Goal: Register for event/course

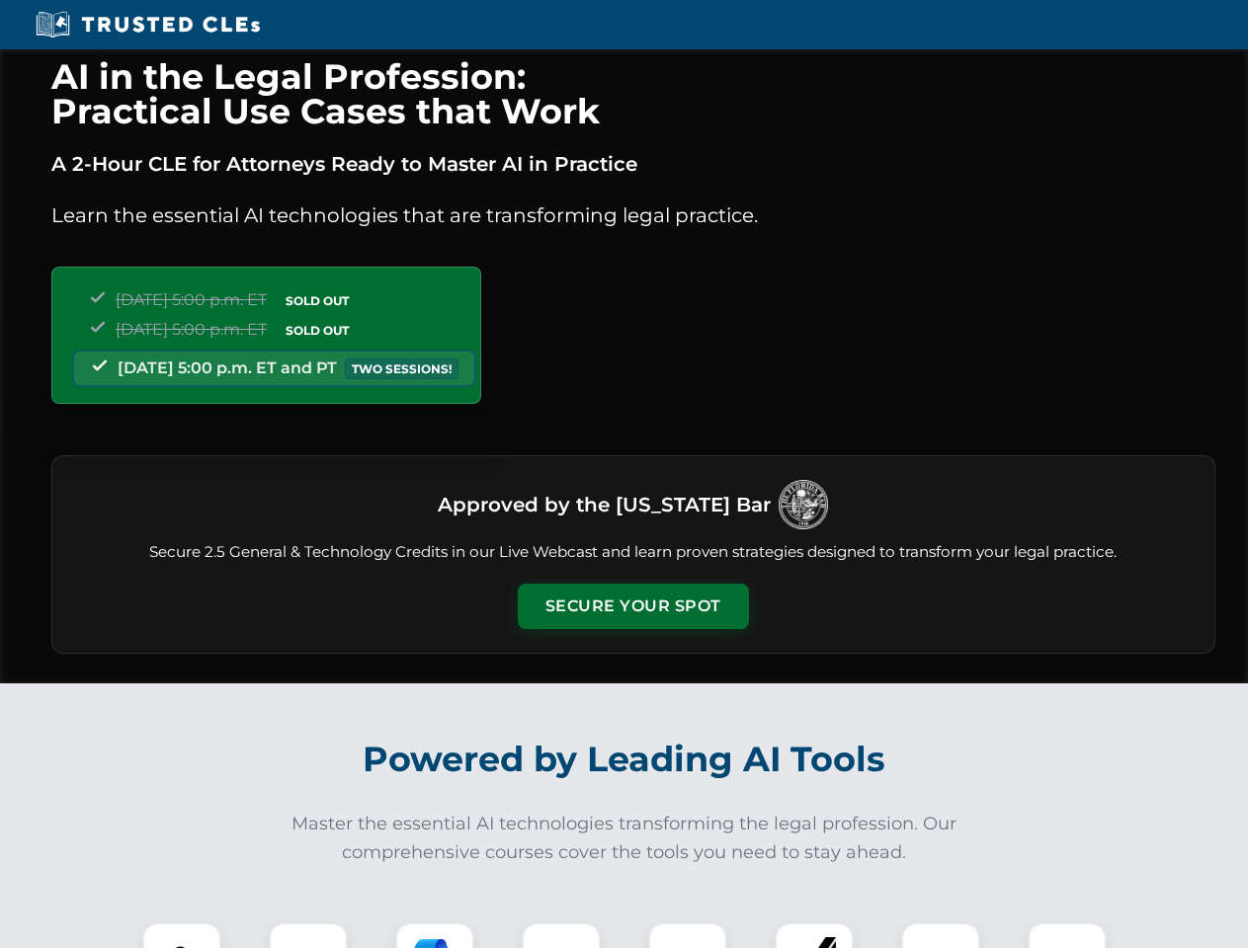
click at [632, 607] on button "Secure Your Spot" at bounding box center [633, 606] width 231 height 45
click at [182, 936] on img at bounding box center [181, 962] width 57 height 57
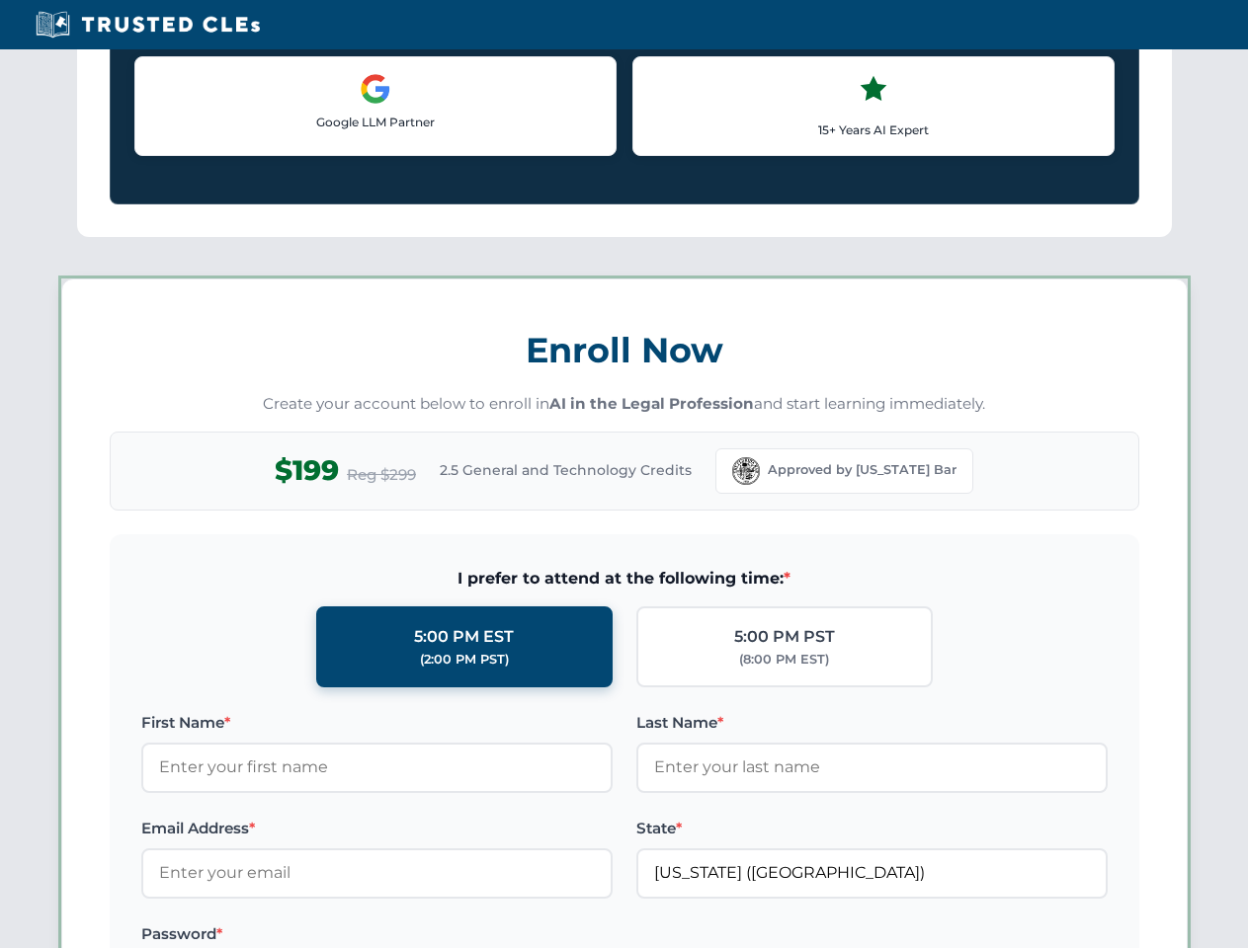
click at [435, 936] on label "Password *" at bounding box center [376, 935] width 471 height 24
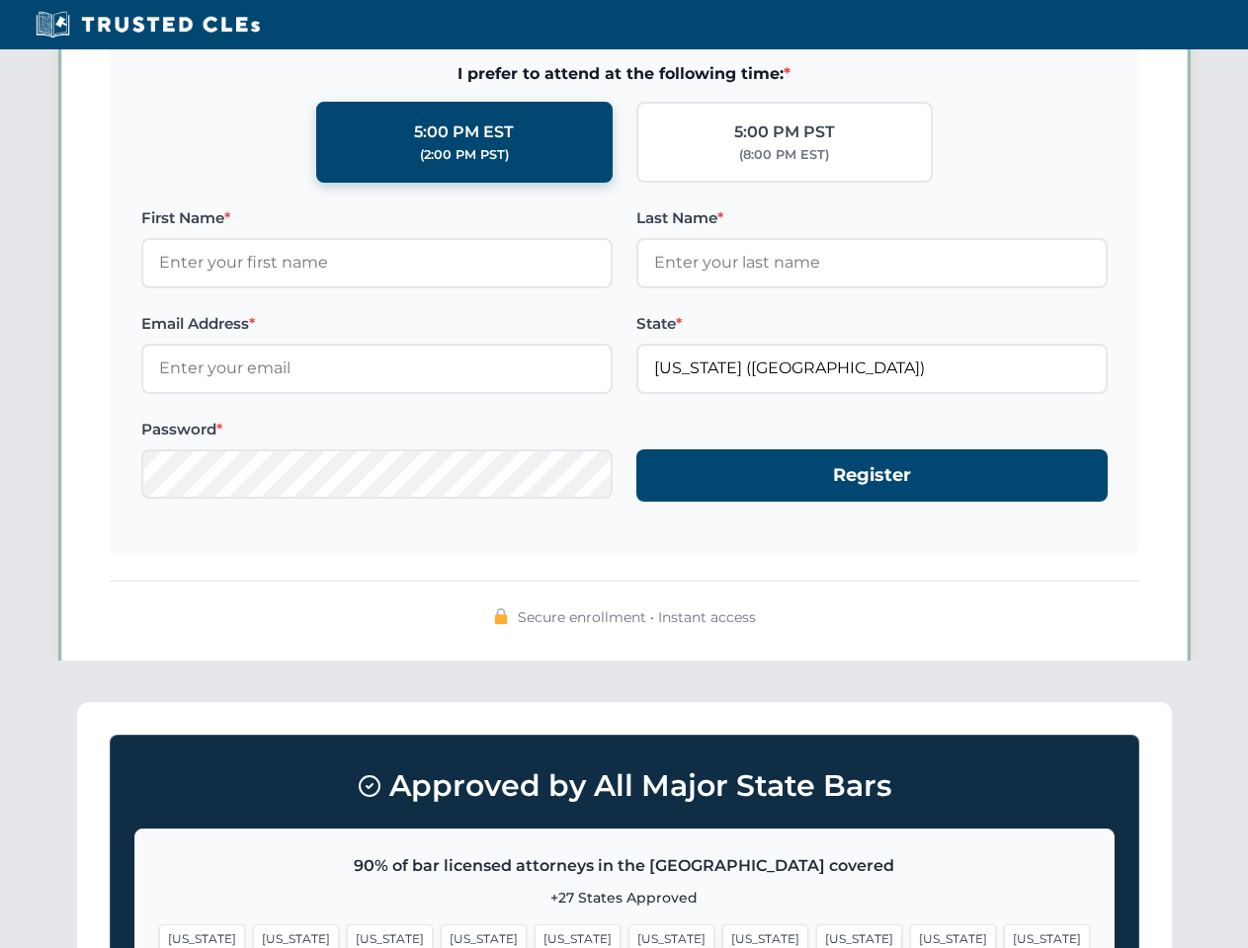
click at [910, 936] on span "[US_STATE]" at bounding box center [953, 939] width 86 height 29
